Goal: Ask a question: Seek information or help from site administrators or community

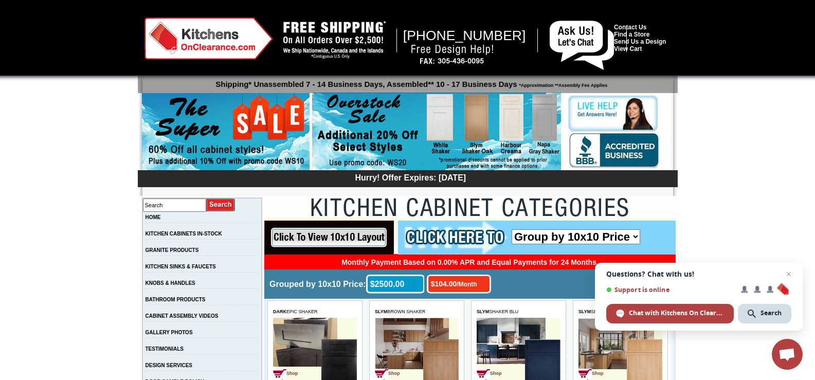
click at [614, 24] on link "Contact Us" at bounding box center [630, 27] width 32 height 7
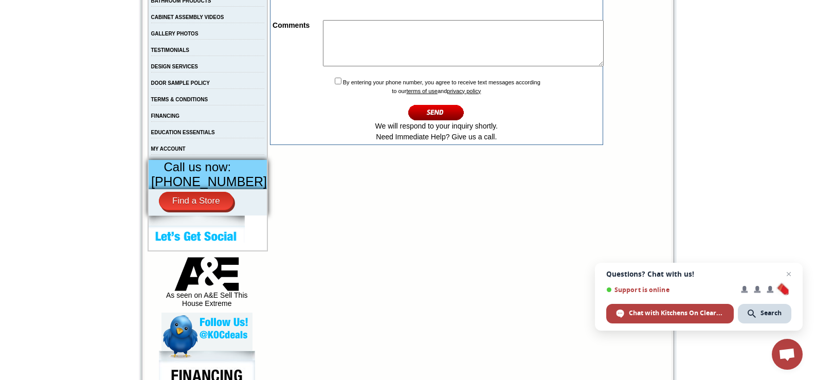
scroll to position [257, 0]
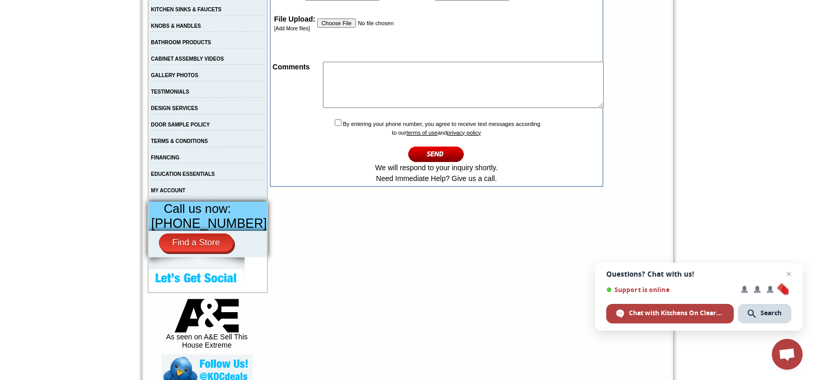
drag, startPoint x: 405, startPoint y: 99, endPoint x: 446, endPoint y: 177, distance: 88.4
click at [407, 96] on textarea at bounding box center [463, 85] width 281 height 46
paste textarea "Wikipedia is considered to be the World’s most significant tool for reference m…"
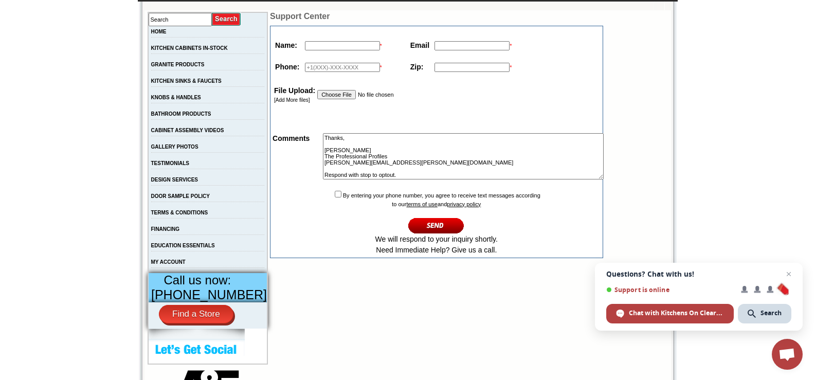
scroll to position [171, 0]
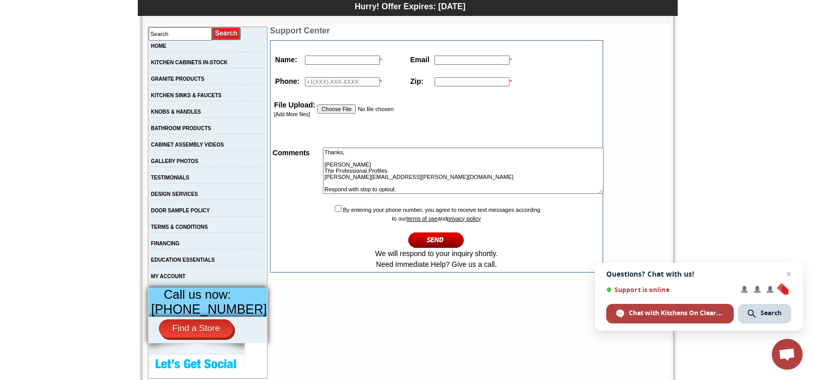
type textarea "Wikipedia is considered to be the World’s most significant tool for reference m…"
click at [340, 66] on td "*" at bounding box center [343, 60] width 82 height 16
click at [311, 72] on td at bounding box center [394, 71] width 242 height 6
click at [347, 88] on td "*" at bounding box center [343, 82] width 82 height 16
click at [373, 79] on input "text" at bounding box center [342, 81] width 75 height 9
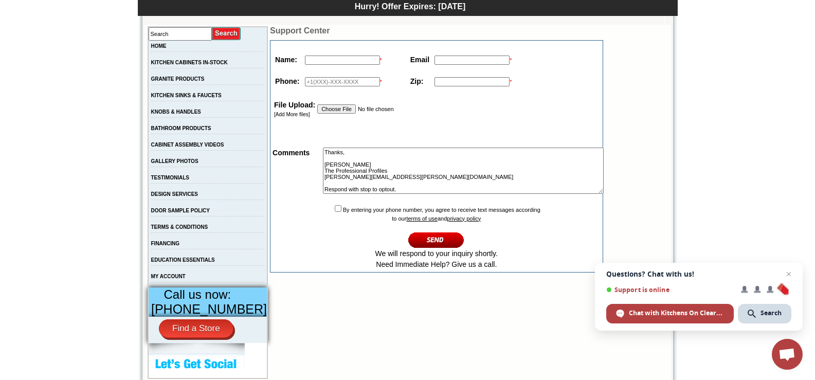
type input "18149805065"
type input "Maureen Rucker"
type input "Maureen.rucker@theprofessionalprofiles.com"
type input "94111"
click at [325, 104] on td at bounding box center [371, 109] width 109 height 20
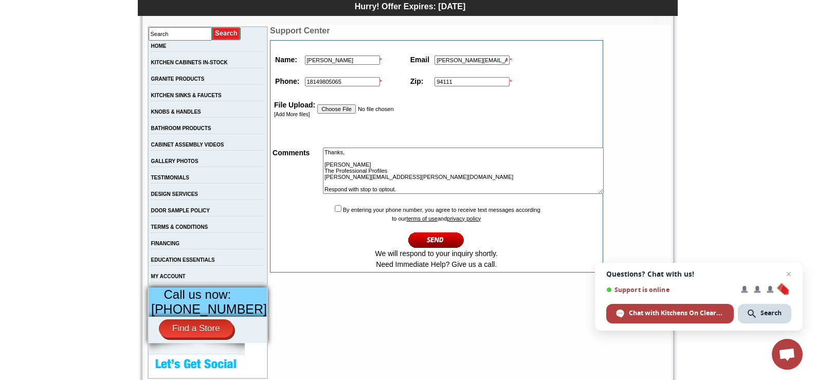
click at [375, 210] on td "By entering your phone number, you agree to receive text messages according to …" at bounding box center [437, 237] width 330 height 68
click at [376, 186] on textarea "Wikipedia is considered to be the World’s most significant tool for reference m…" at bounding box center [463, 171] width 281 height 46
click at [342, 202] on td "Inquiry Type Select Inquiry Type Pertains to existing order Pertains to new ord…" at bounding box center [437, 201] width 330 height 2
click at [334, 216] on td "By entering your phone number, you agree to receive text messages according to …" at bounding box center [437, 237] width 330 height 68
click at [397, 185] on textarea "Wikipedia is considered to be the World’s most significant tool for reference m…" at bounding box center [463, 171] width 281 height 46
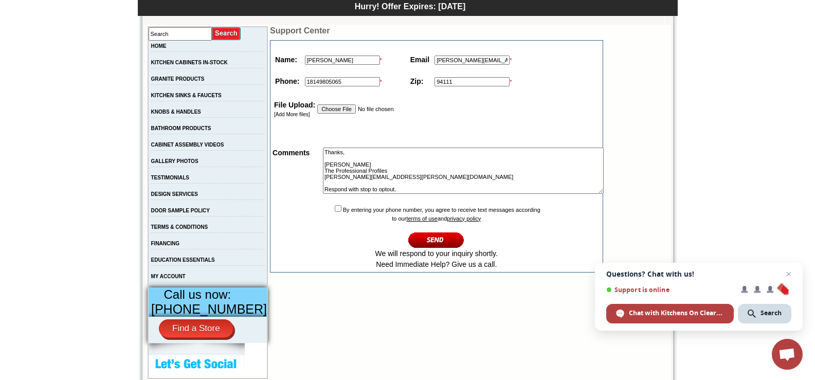
click at [335, 211] on input "checkbox" at bounding box center [338, 208] width 7 height 7
checkbox input "true"
click at [352, 181] on textarea "Wikipedia is considered to be the World’s most significant tool for reference m…" at bounding box center [463, 171] width 281 height 46
click at [424, 237] on input "image" at bounding box center [436, 239] width 56 height 17
type textarea "Wikipedia is considered to be the World’s most significant tool for reference m…"
